Goal: Complete application form

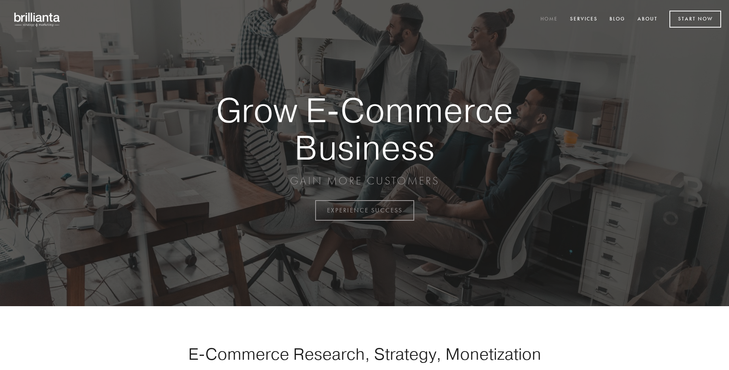
scroll to position [2068, 0]
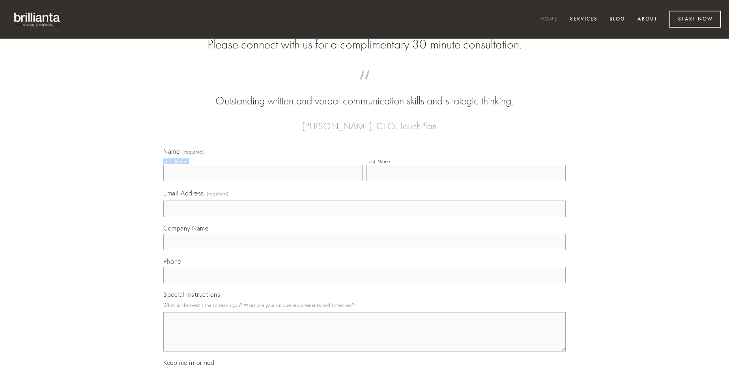
type input "[PERSON_NAME]"
click at [466, 181] on input "Last Name" at bounding box center [465, 173] width 199 height 17
type input "[PERSON_NAME]"
click at [364, 217] on input "Email Address (required)" at bounding box center [364, 209] width 402 height 17
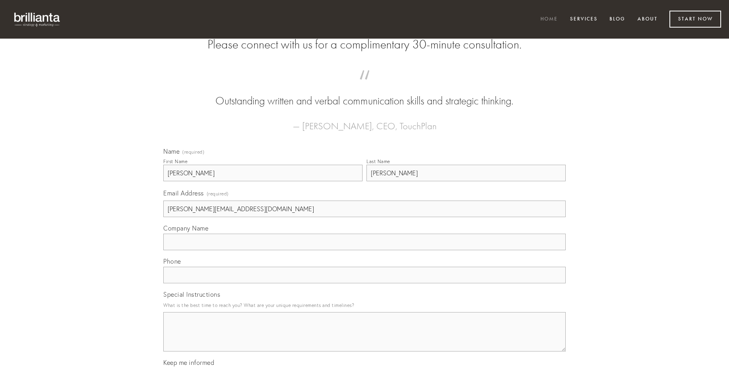
type input "[PERSON_NAME][EMAIL_ADDRESS][DOMAIN_NAME]"
click at [364, 250] on input "Company Name" at bounding box center [364, 242] width 402 height 17
type input "suppono"
click at [364, 284] on input "text" at bounding box center [364, 275] width 402 height 17
click at [364, 339] on textarea "Special Instructions" at bounding box center [364, 331] width 402 height 39
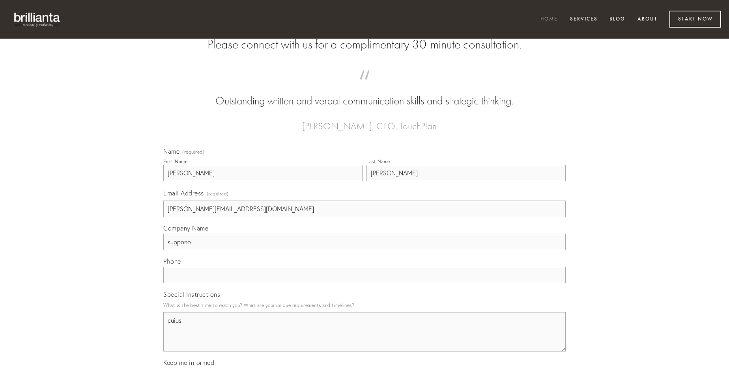
type textarea "cuius"
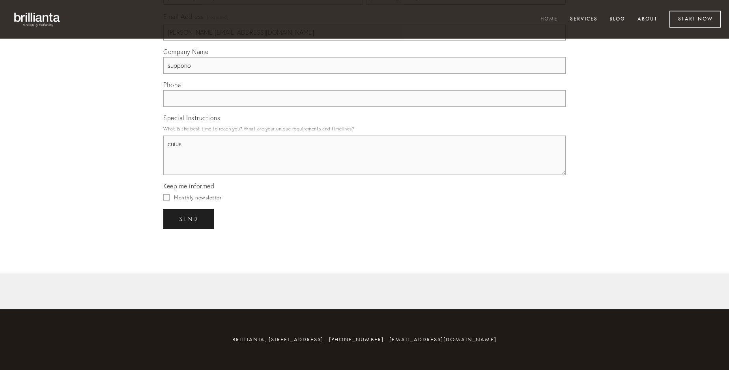
click at [189, 219] on span "send" at bounding box center [188, 219] width 19 height 7
